Goal: Entertainment & Leisure: Consume media (video, audio)

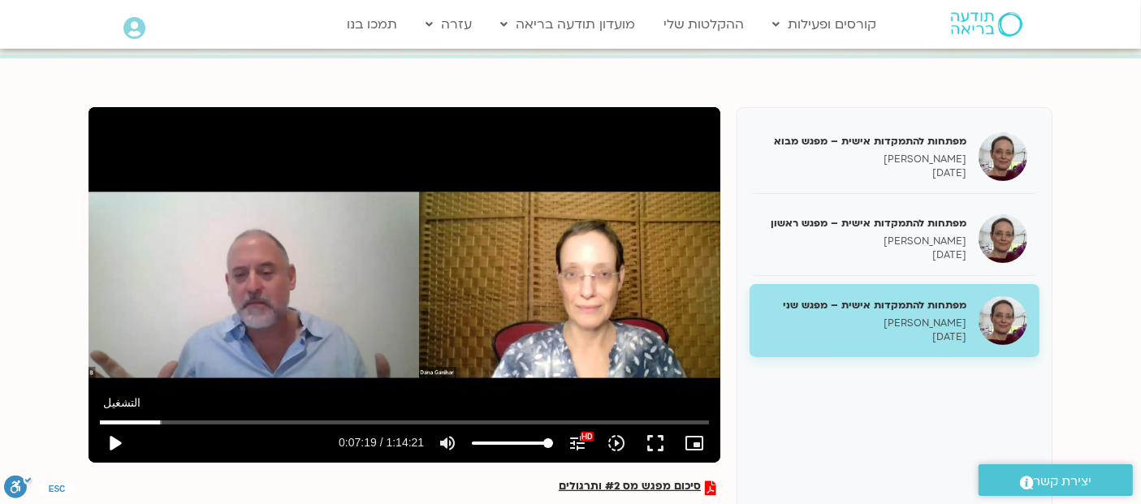
click at [116, 439] on button "play_arrow" at bounding box center [114, 443] width 39 height 39
click at [650, 444] on button "fullscreen" at bounding box center [655, 443] width 39 height 39
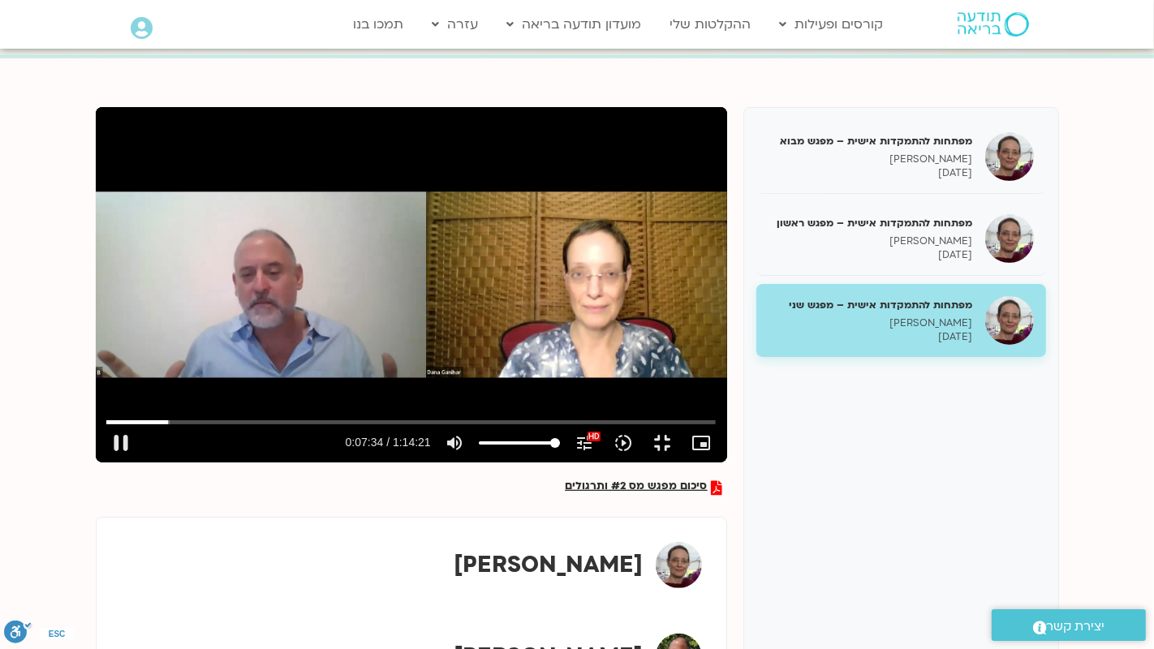
type input "454.60836"
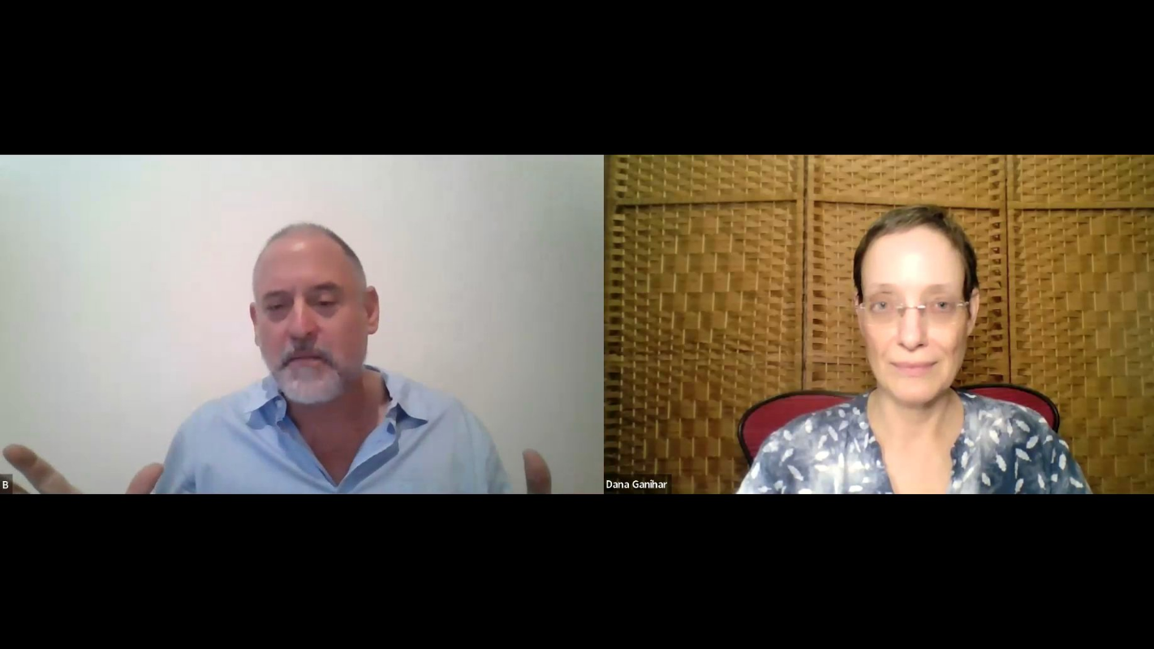
click at [1065, 503] on button "fullscreen_exit" at bounding box center [1084, 629] width 39 height 39
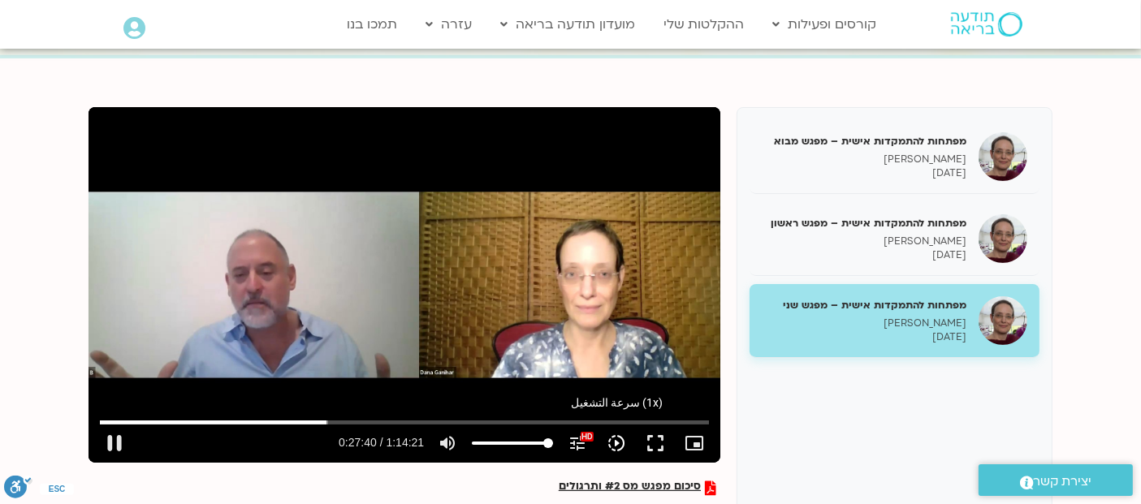
click at [608, 443] on icon "slow_motion_video" at bounding box center [615, 442] width 19 height 19
click at [529, 262] on div "تخطّي الإعلان 1:11:18 pause 0:32:13 / 1:14:21 volume_up كتم الصوت tune درجة الد…" at bounding box center [404, 285] width 632 height 356
click at [335, 212] on div "تخطّي الإعلان 1:09:35 play_arrow 0:32:13 / 1:14:21 volume_up كتم الصوت tune درج…" at bounding box center [404, 285] width 632 height 356
click at [359, 422] on input "البحث بالتمرير" at bounding box center [404, 422] width 609 height 10
click at [355, 421] on input "البحث بالتمرير" at bounding box center [404, 422] width 609 height 10
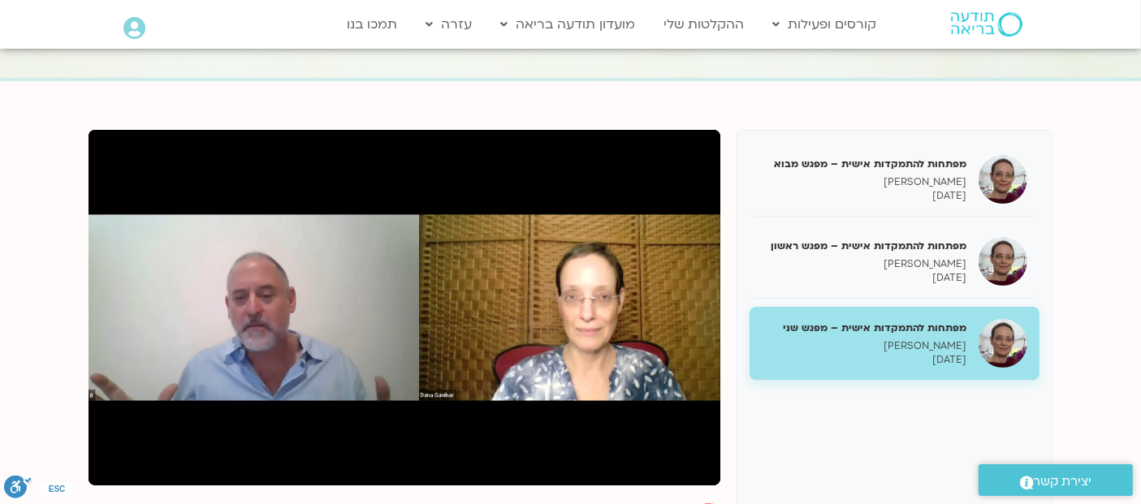
scroll to position [127, 0]
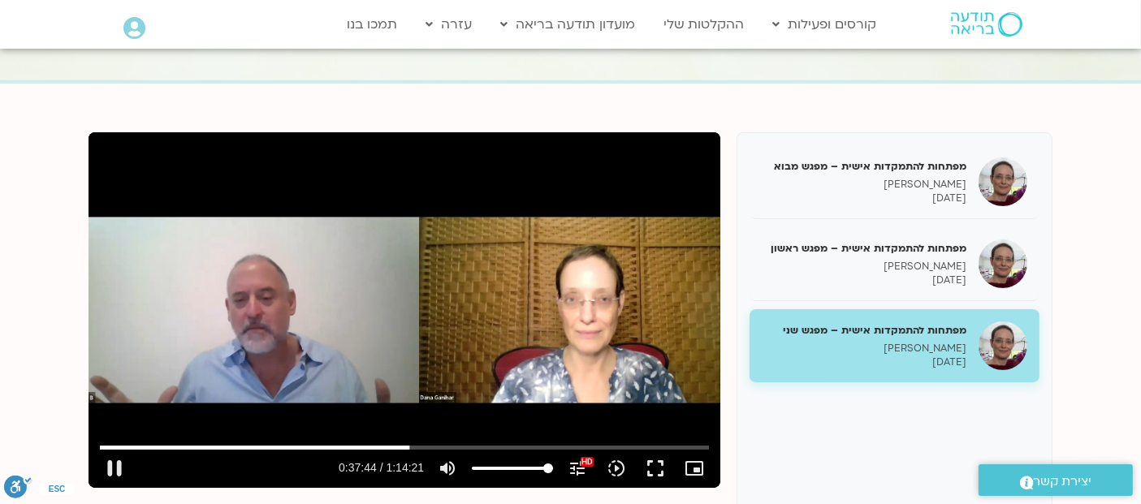
click at [476, 304] on div "تخطّي الإعلان 33:33 pause 0:37:44 / 1:14:21 volume_up كتم الصوت tune درجة الدقة…" at bounding box center [404, 310] width 632 height 356
click at [482, 295] on div "تخطّي الإعلان 33:33 play_arrow 0:37:44 / 1:14:21 volume_up كتم الصوت tune درجة …" at bounding box center [404, 310] width 632 height 356
click at [422, 323] on div "تخطّي الإعلان 33:33 pause 0:37:49 / 1:14:21 volume_up كتم الصوت tune درجة الدقة…" at bounding box center [404, 310] width 632 height 356
click at [401, 446] on input "البحث بالتمرير" at bounding box center [404, 447] width 609 height 10
click at [446, 285] on div "تخطّي الإعلان 36:46 play_arrow 0:36:50 / 1:14:21 volume_up كتم الصوت tune درجة …" at bounding box center [404, 310] width 632 height 356
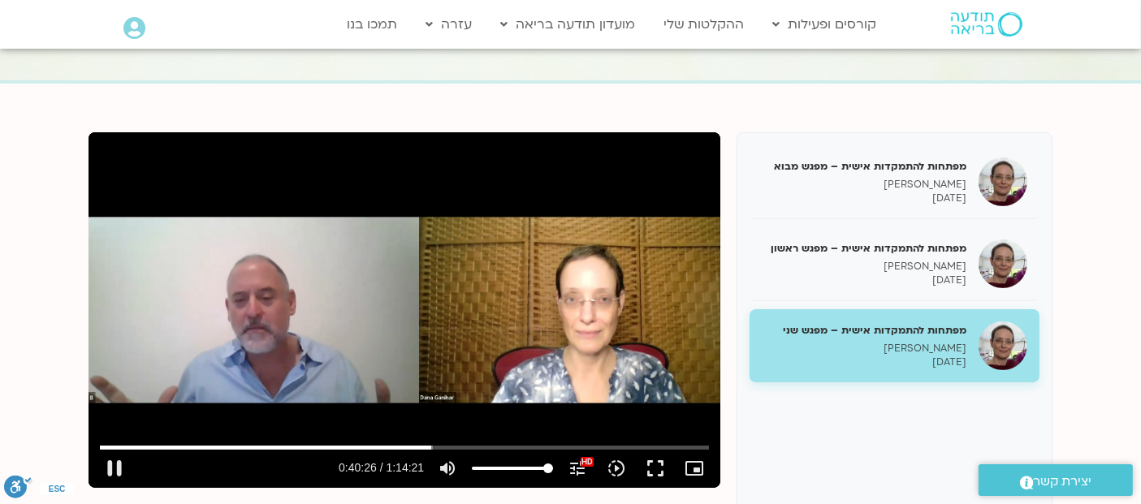
click at [559, 304] on div "تخطّي الإعلان 1:04:03 pause 0:40:26 / 1:14:21 volume_up كتم الصوت tune درجة الد…" at bounding box center [404, 310] width 632 height 356
click at [24, 330] on section "בתחילת ההקלטה יש שאלות ותשובות על התמקדות ולאחר מכן מתחיל מפגש המבוא לקורס סיכו…" at bounding box center [570, 454] width 1141 height 740
click at [654, 464] on button "fullscreen" at bounding box center [655, 468] width 39 height 39
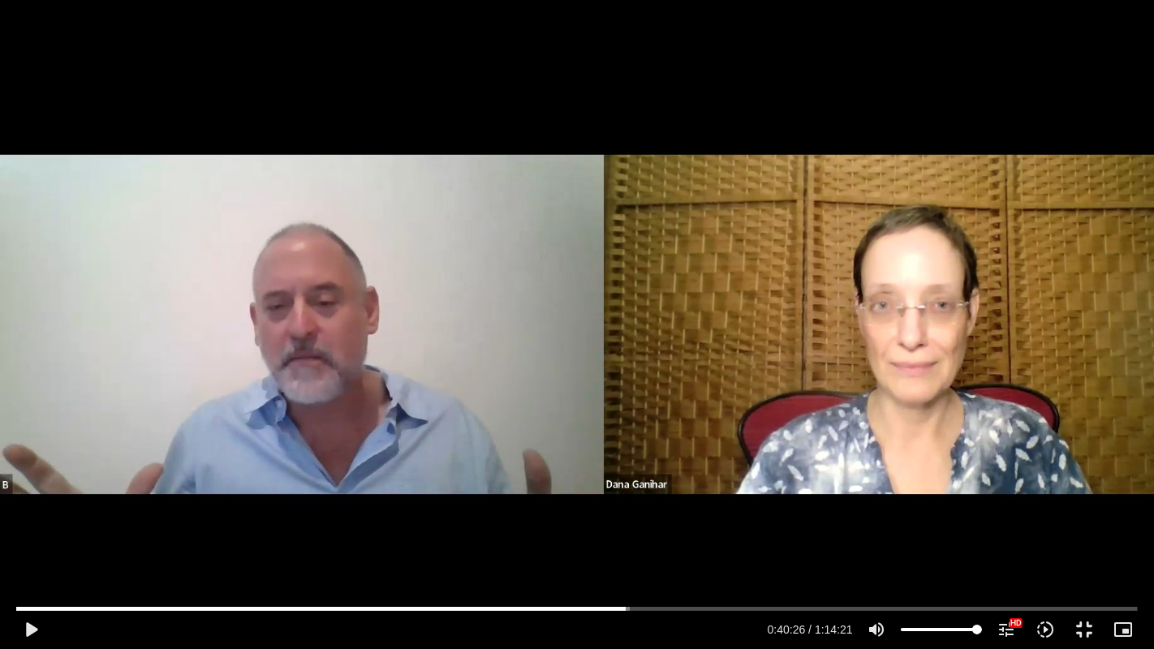
click at [350, 394] on div "تخطّي الإعلان 1:09:23 play_arrow 0:40:26 / 1:14:21 volume_up كتم الصوت tune درج…" at bounding box center [577, 324] width 1154 height 649
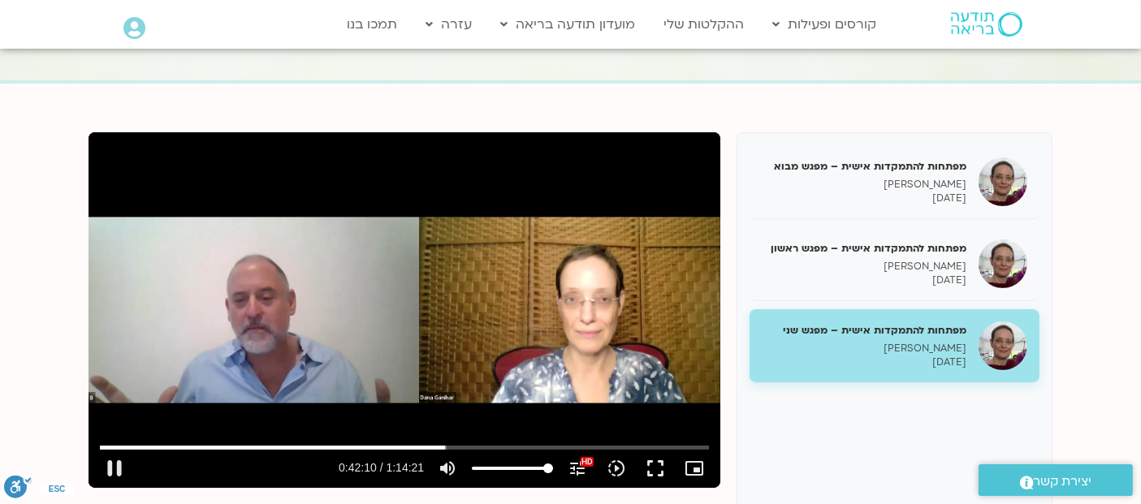
click at [481, 333] on div "تخطّي الإعلان 1:00:20 pause 0:42:10 / 1:14:21 volume_up كتم الصوت tune درجة الد…" at bounding box center [404, 310] width 632 height 356
click at [442, 446] on input "البحث بالتمرير" at bounding box center [404, 447] width 609 height 10
click at [442, 445] on input "البحث بالتمرير" at bounding box center [404, 447] width 609 height 10
click at [663, 469] on button "fullscreen" at bounding box center [655, 468] width 39 height 39
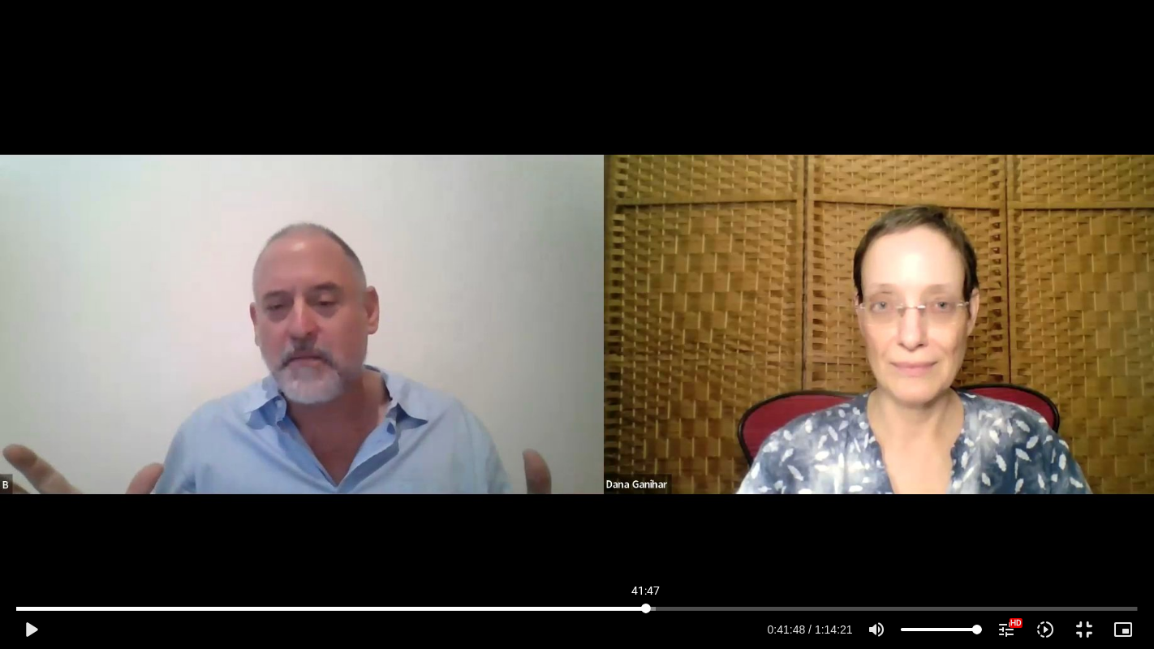
click at [646, 503] on input "البحث بالتمرير" at bounding box center [577, 609] width 1122 height 10
click at [666, 250] on div "تخطّي الإعلان 41:47 play_arrow 0:41:48 / 1:14:21 volume_up كتم الصوت tune درجة …" at bounding box center [577, 324] width 1154 height 649
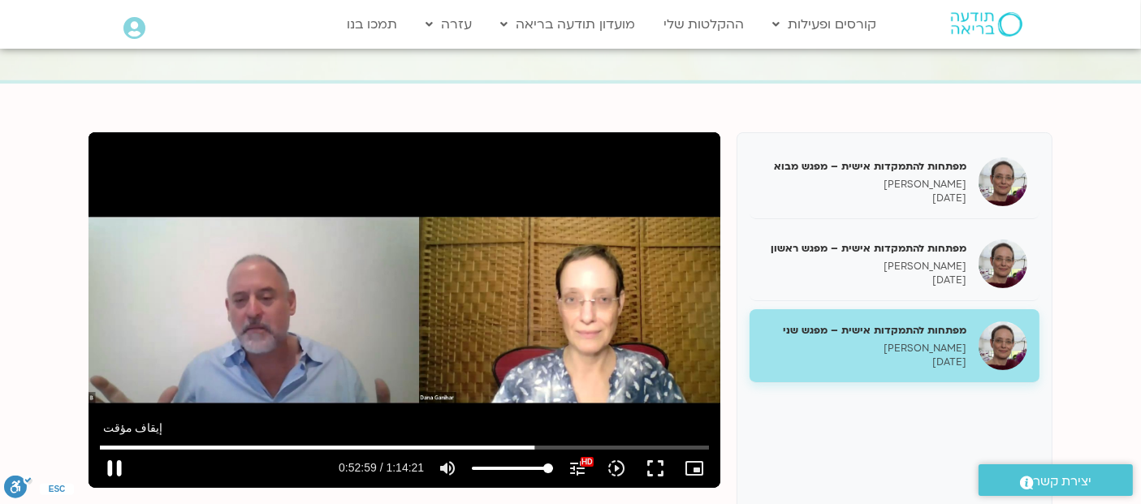
click at [109, 466] on button "pause" at bounding box center [114, 468] width 39 height 39
type input "3179.989987"
